Goal: Transaction & Acquisition: Book appointment/travel/reservation

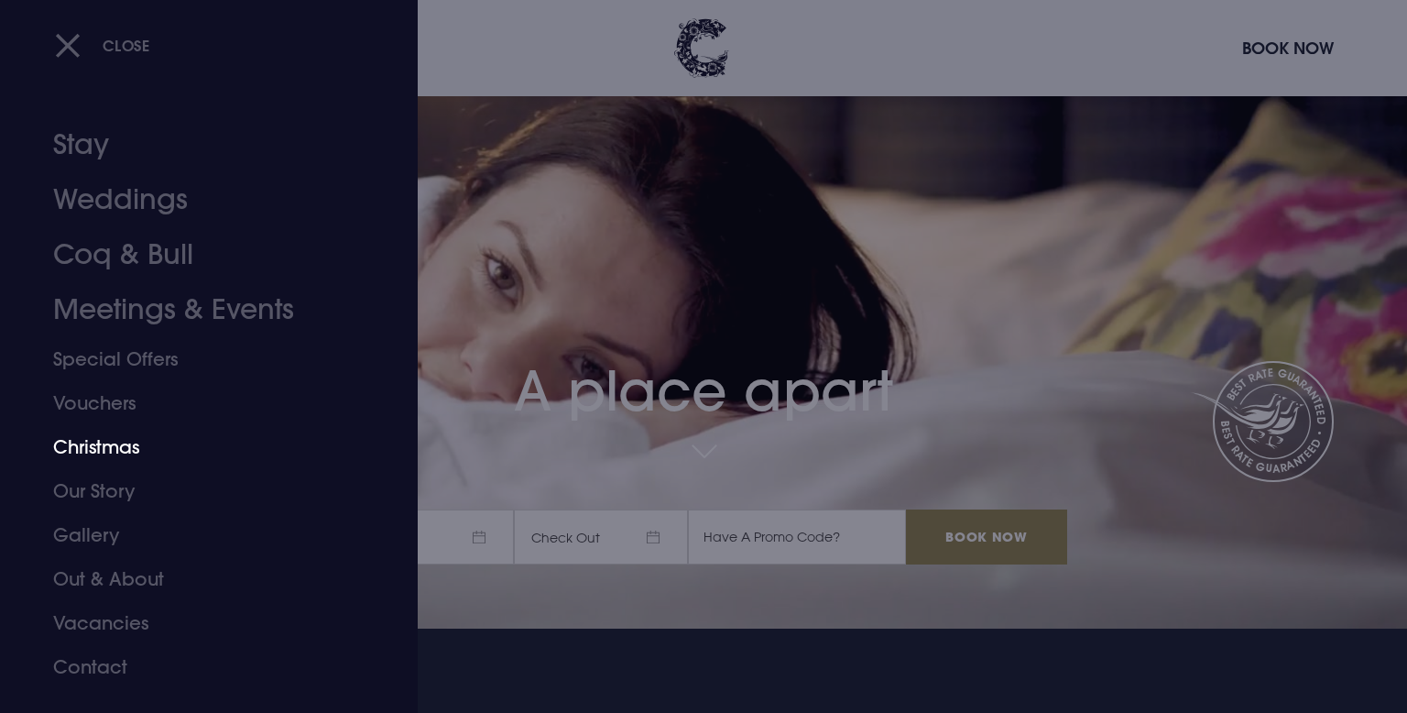
scroll to position [82, 0]
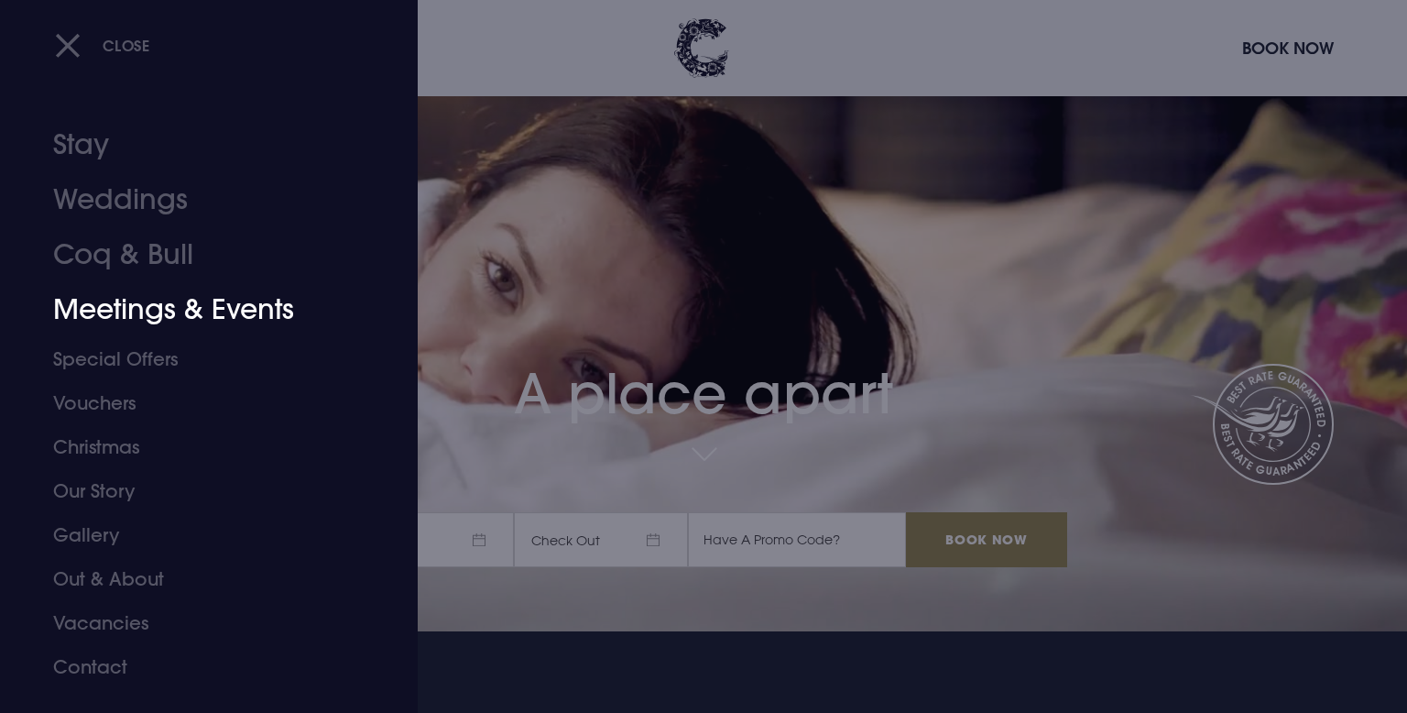
click at [289, 306] on link "Meetings & Events" at bounding box center [197, 309] width 289 height 55
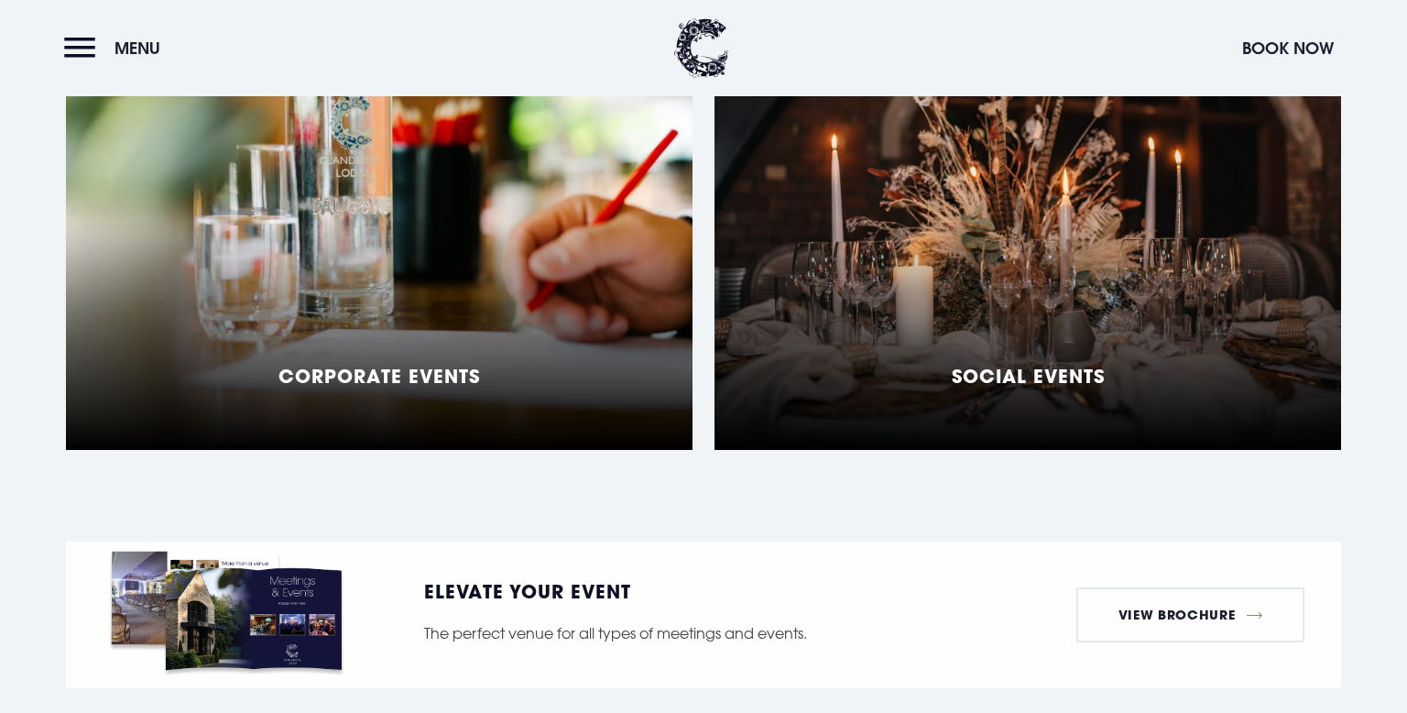
scroll to position [1534, 0]
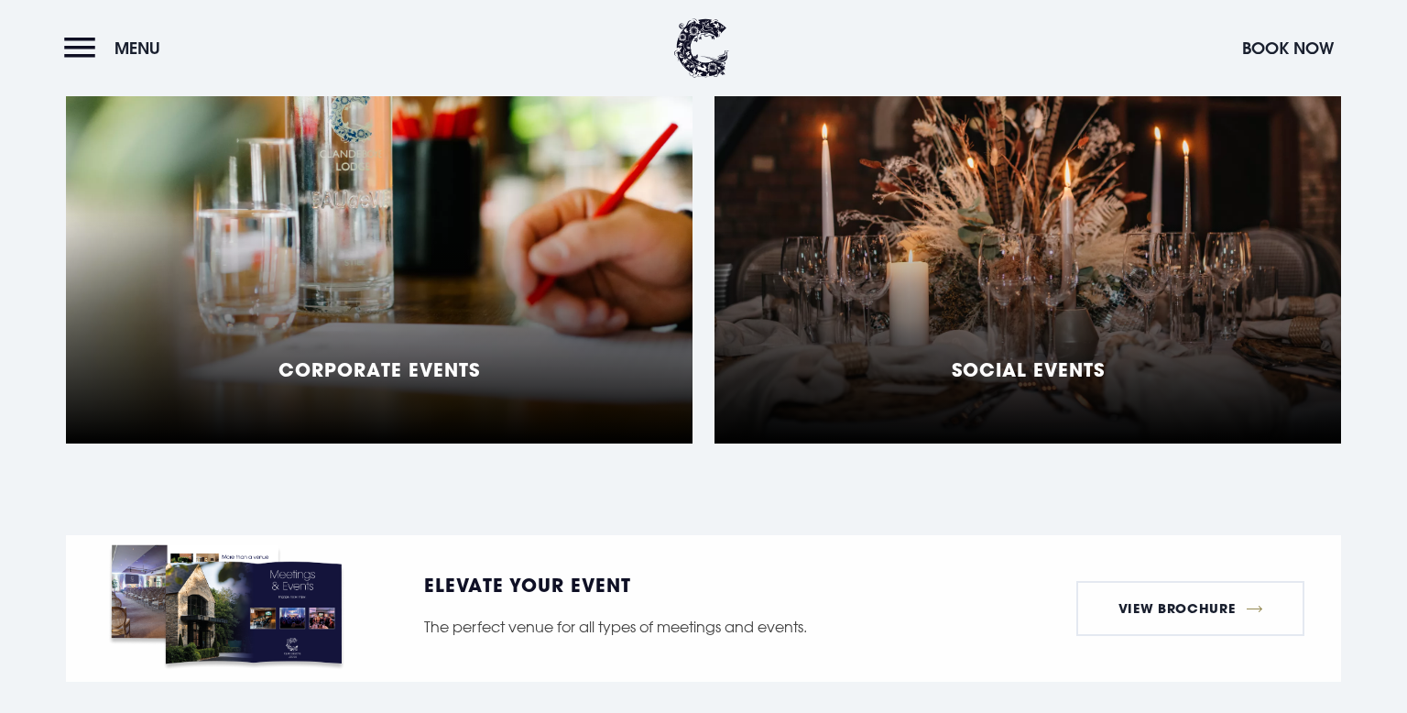
click at [868, 310] on div "Social Events" at bounding box center [1028, 214] width 627 height 458
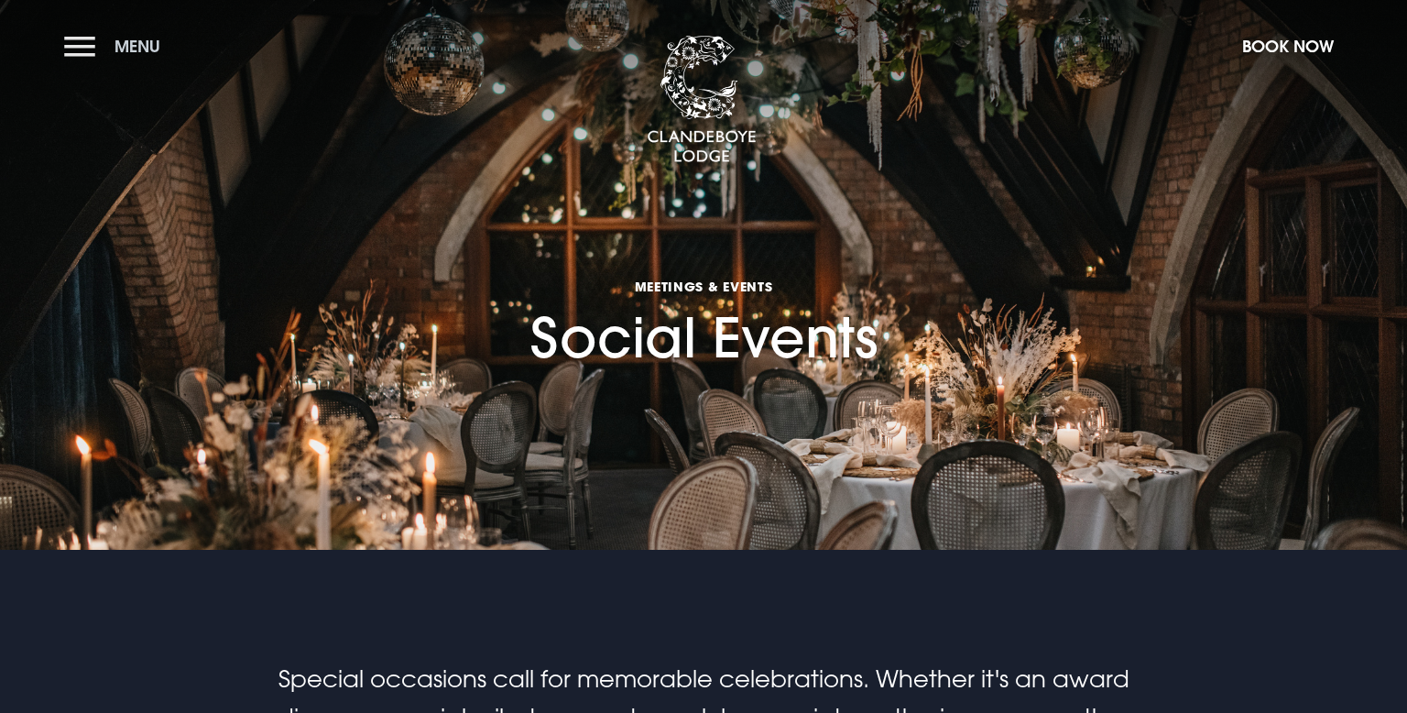
click at [77, 34] on button "Menu" at bounding box center [116, 46] width 105 height 39
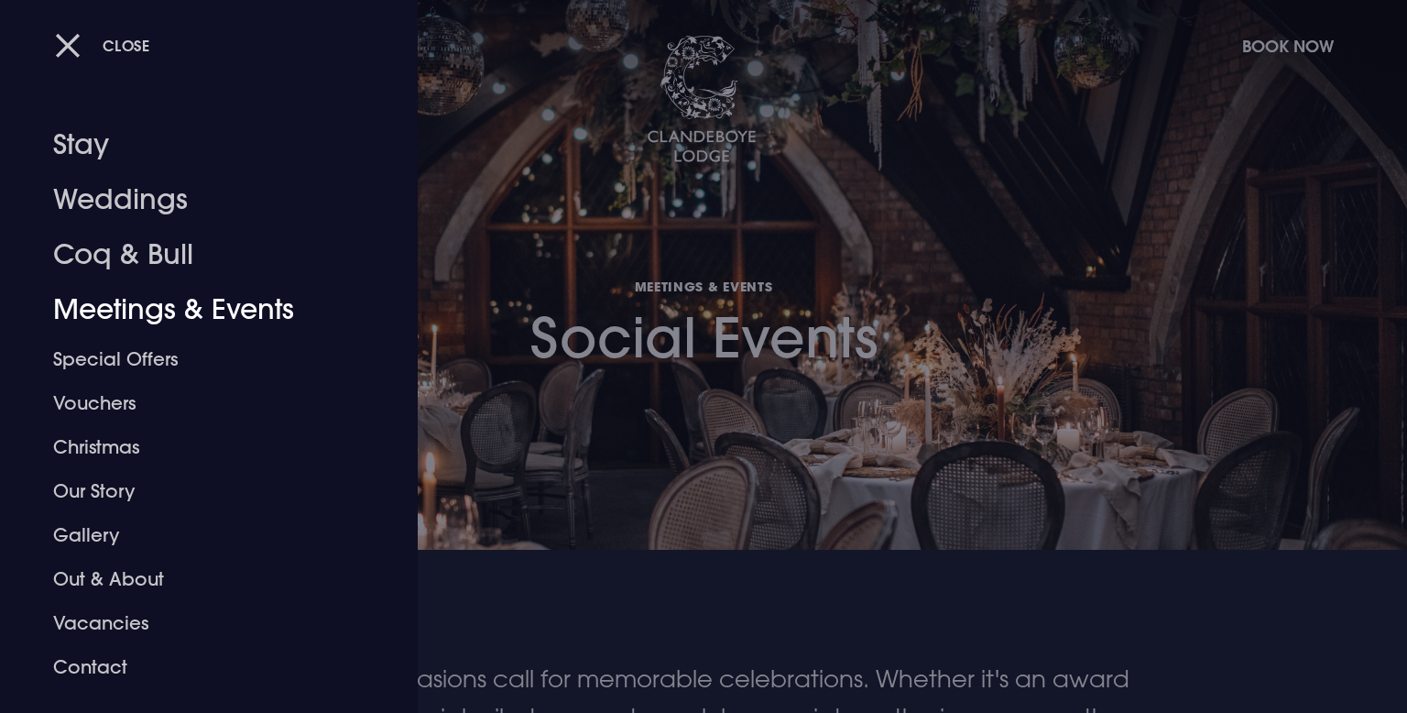
click at [671, 334] on div at bounding box center [703, 356] width 1407 height 713
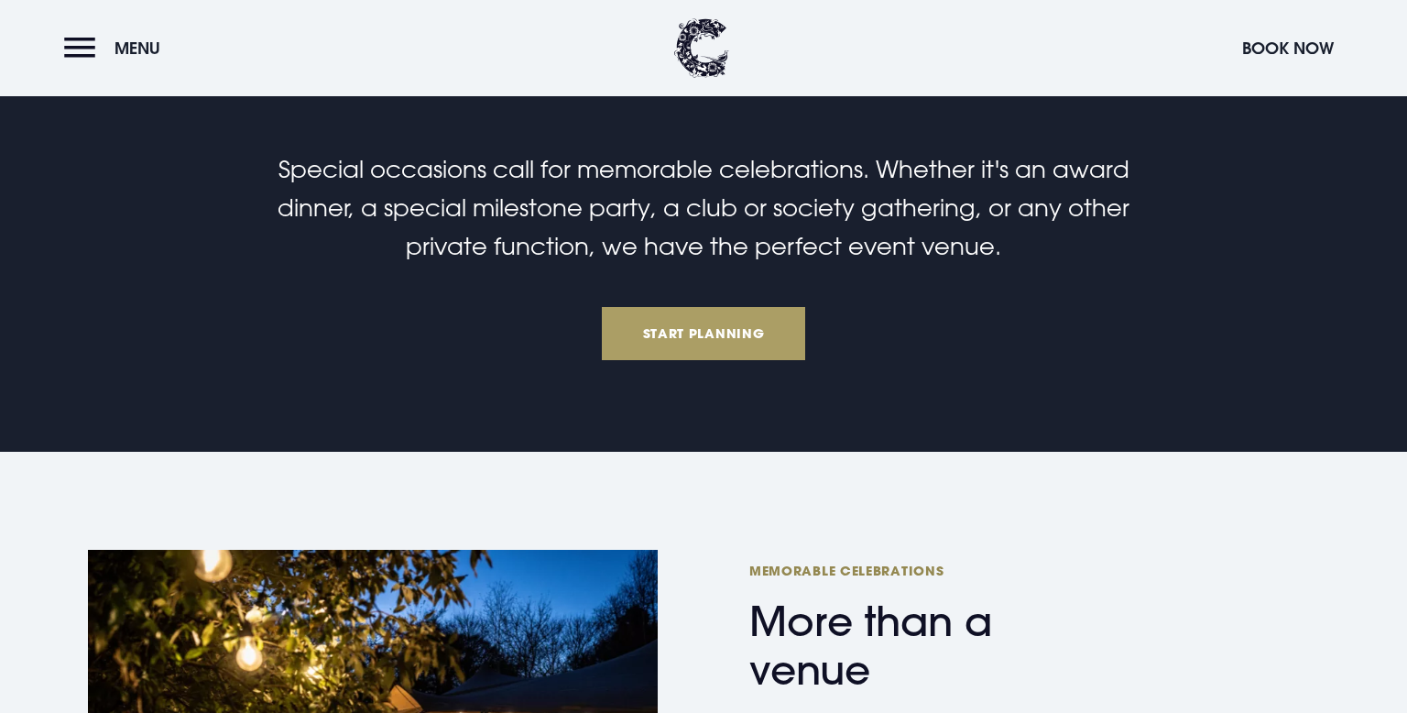
click at [671, 334] on link "Start Planning" at bounding box center [703, 333] width 203 height 53
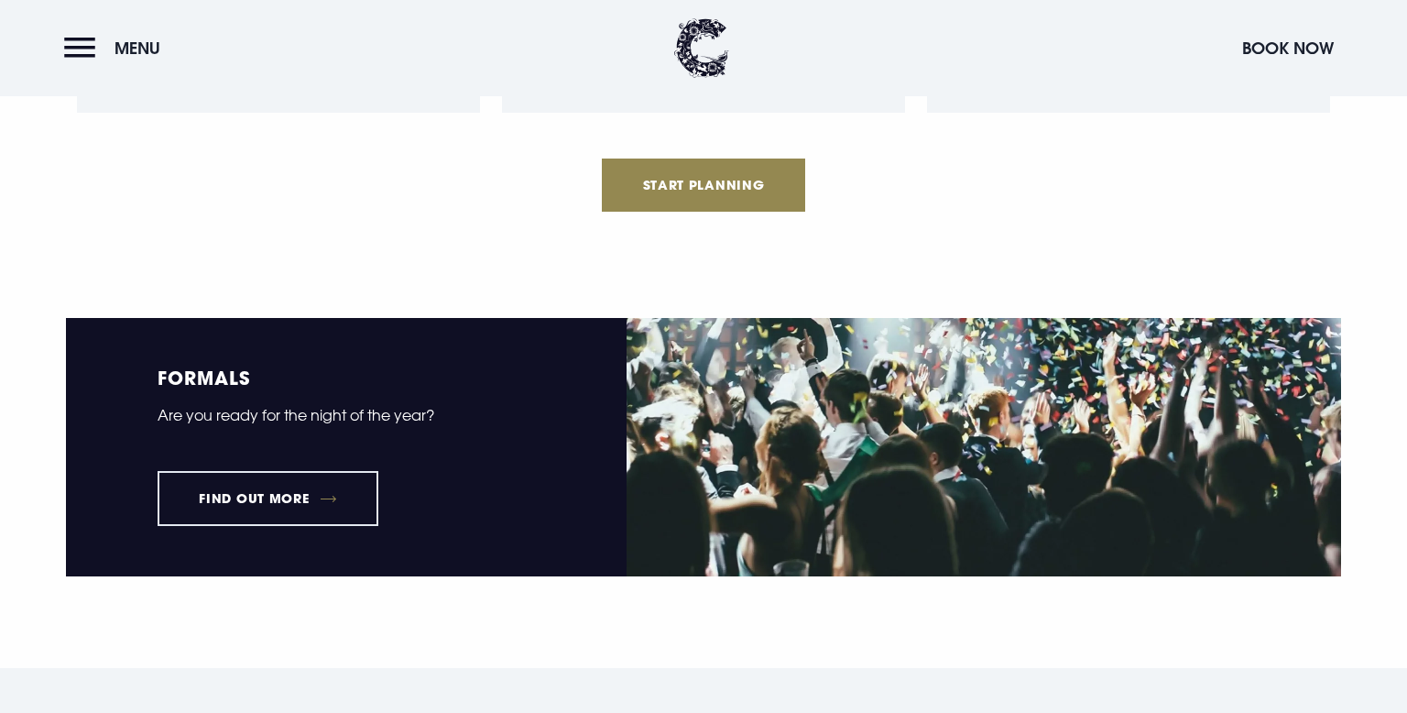
scroll to position [2210, 0]
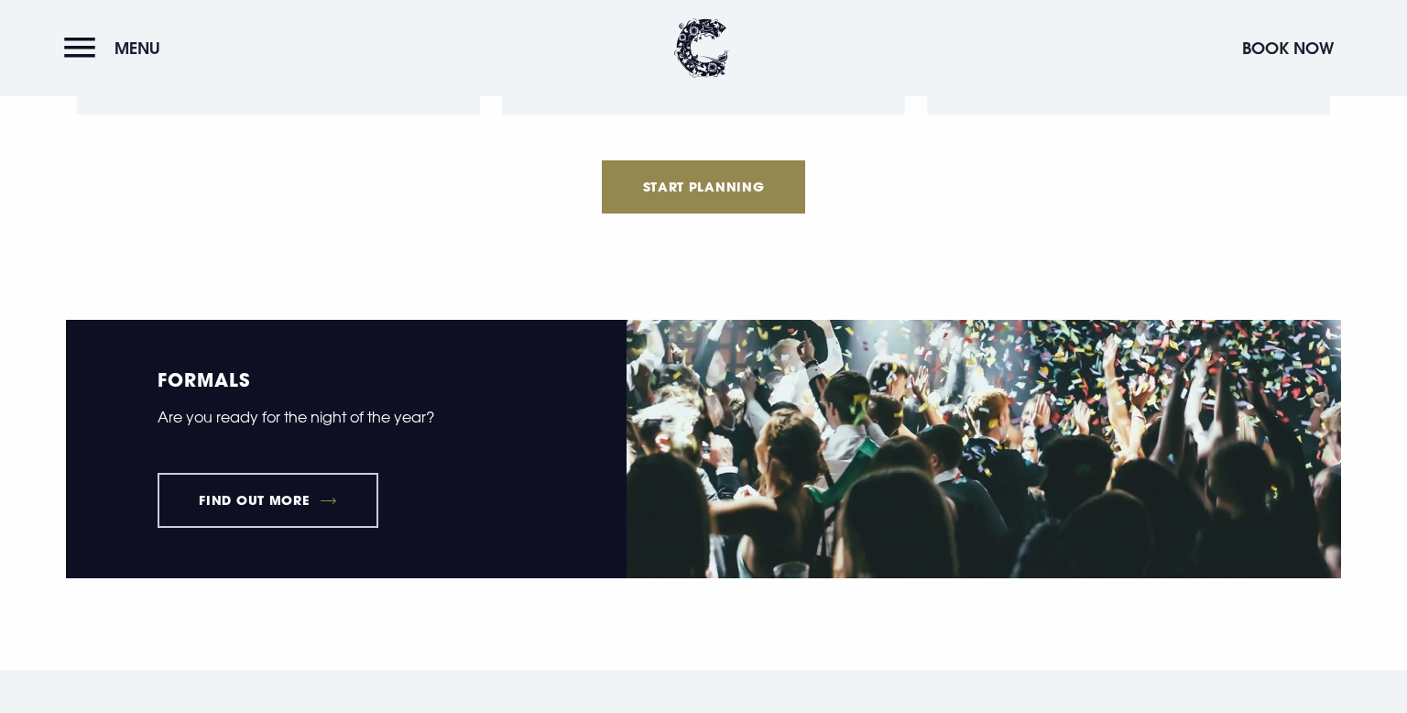
click at [224, 490] on link "Find out more" at bounding box center [268, 500] width 221 height 55
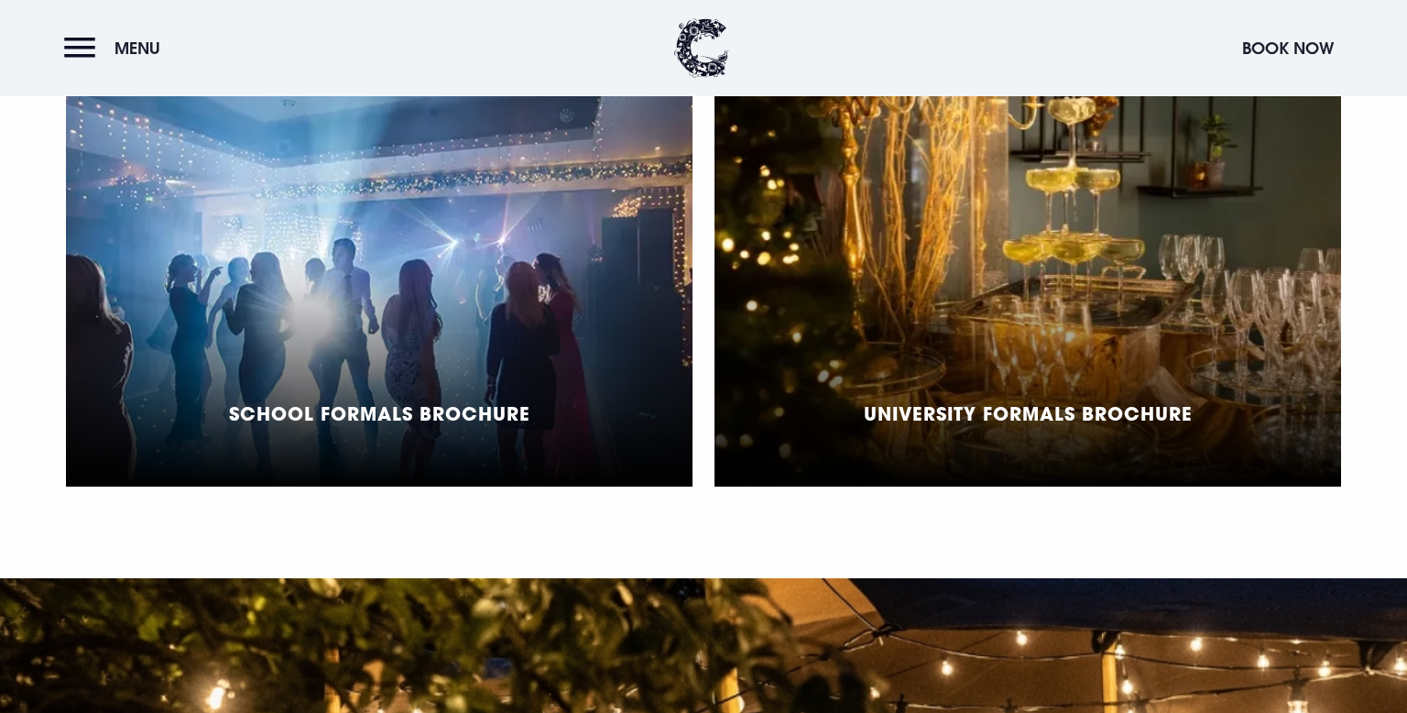
scroll to position [1449, 0]
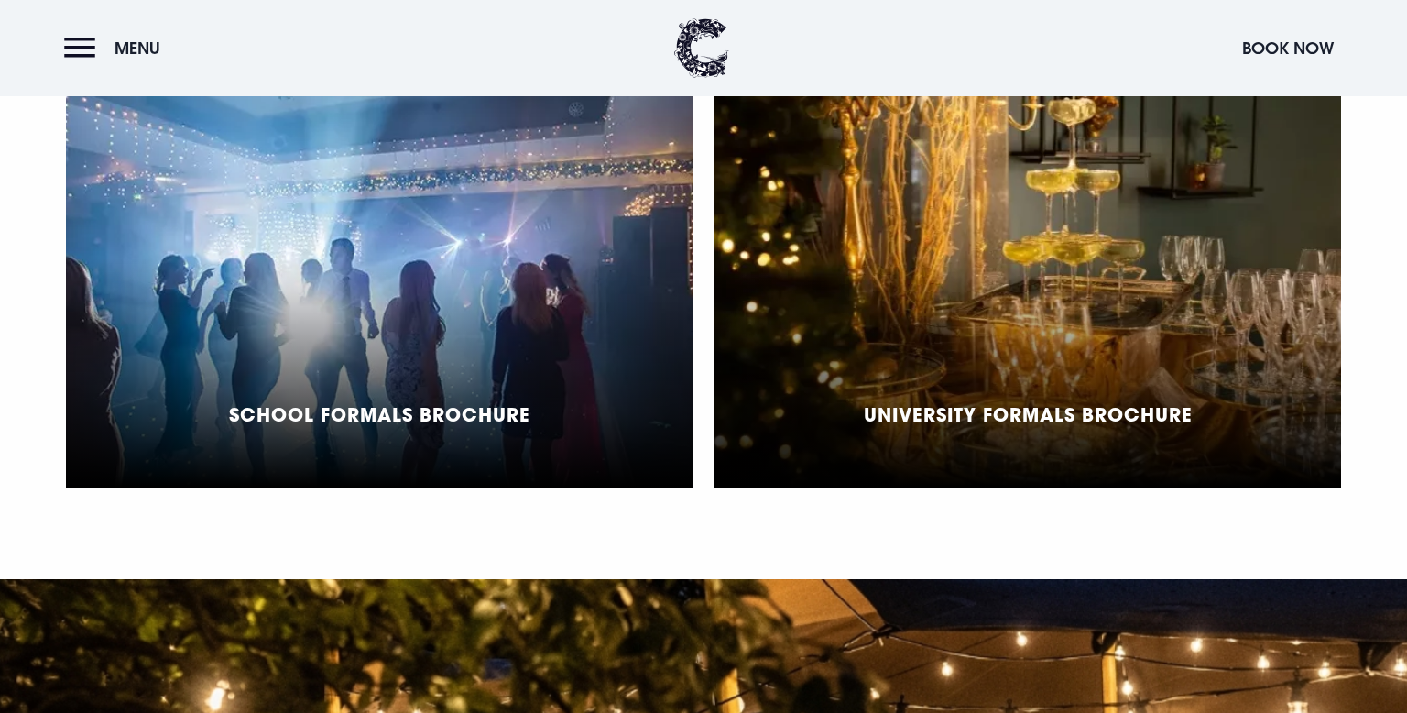
click at [390, 324] on div "School Formals Brochure" at bounding box center [379, 258] width 627 height 458
